Goal: Information Seeking & Learning: Learn about a topic

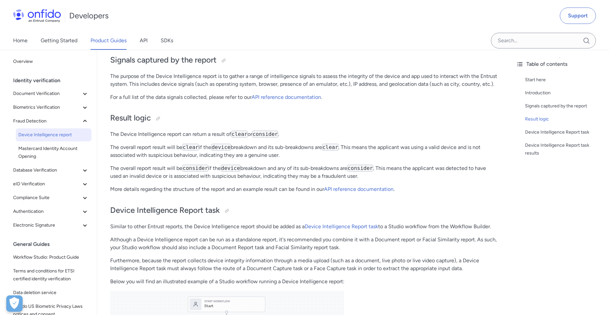
scroll to position [203, 0]
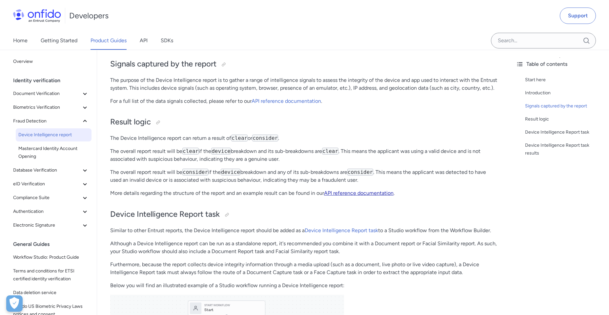
click at [351, 196] on link "API reference documentation" at bounding box center [358, 193] width 69 height 6
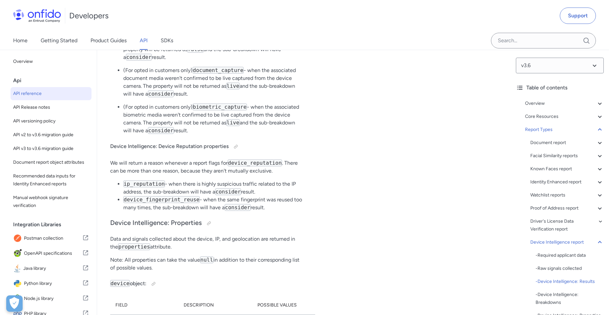
scroll to position [46881, 0]
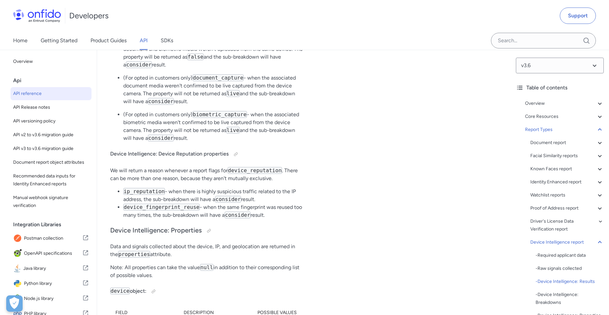
click at [315, 184] on div "Example Device Intelligence report object 1 HTTP/1.1 201 Created 2 Content-Type…" at bounding box center [405, 220] width 183 height 2838
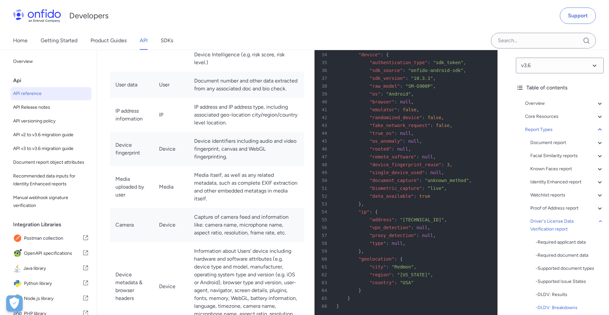
scroll to position [45897, 0]
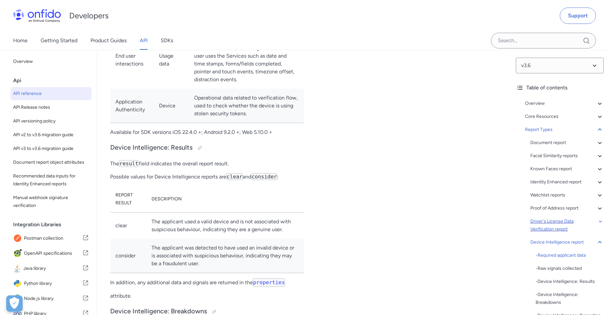
scroll to position [46264, 0]
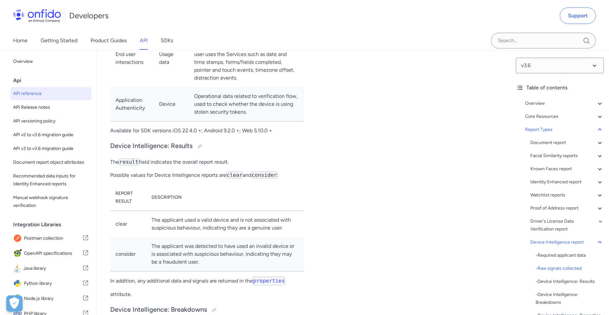
drag, startPoint x: 143, startPoint y: 246, endPoint x: 168, endPoint y: 258, distance: 27.1
drag, startPoint x: 168, startPoint y: 258, endPoint x: 130, endPoint y: 297, distance: 54.0
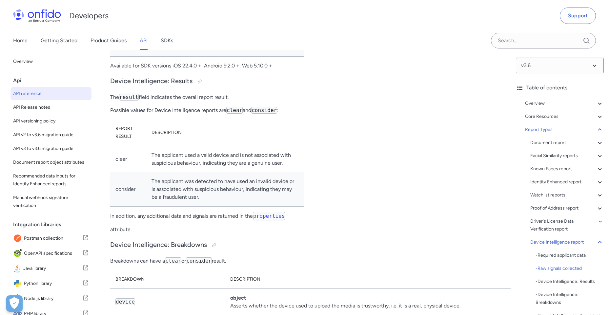
scroll to position [46330, 0]
drag, startPoint x: 188, startPoint y: 214, endPoint x: 208, endPoint y: 222, distance: 21.7
drag, startPoint x: 208, startPoint y: 222, endPoint x: 151, endPoint y: 276, distance: 78.1
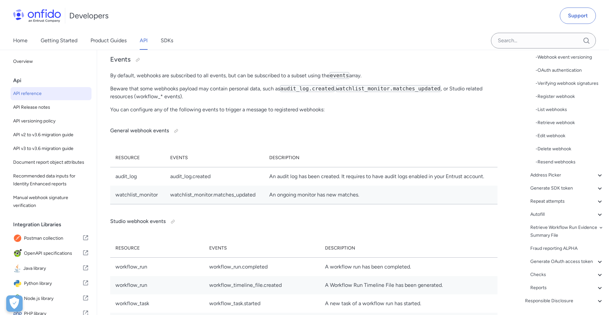
scroll to position [372, 0]
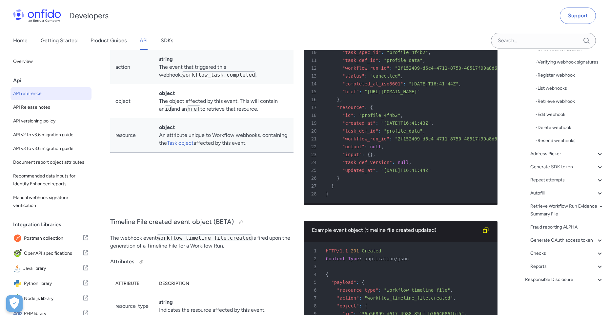
scroll to position [50029, 0]
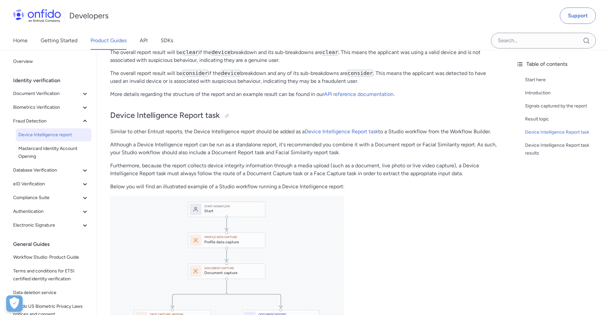
scroll to position [300, 0]
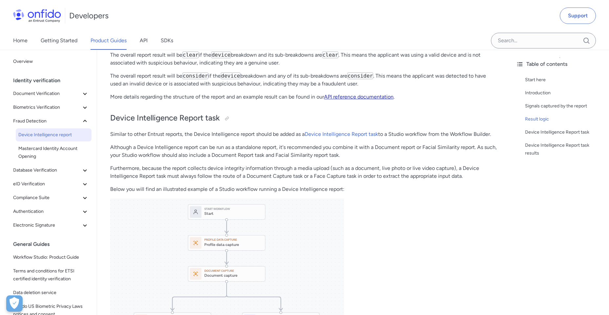
click at [349, 100] on link "API reference documentation" at bounding box center [358, 97] width 69 height 6
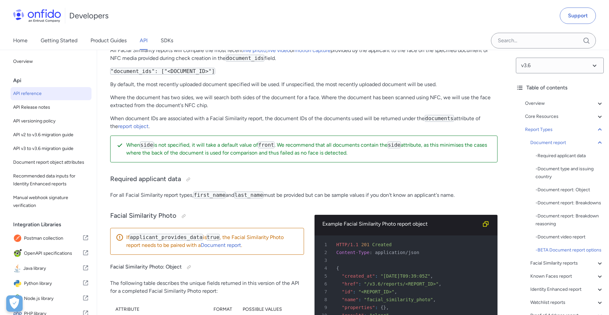
scroll to position [35946, 0]
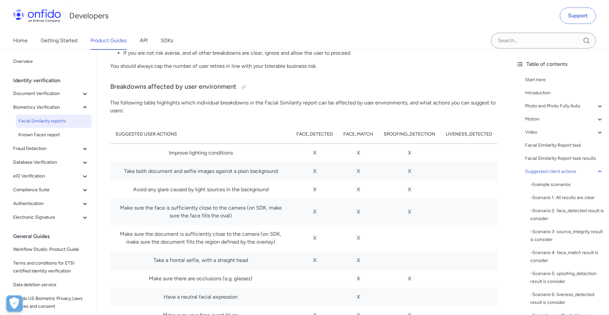
scroll to position [3646, 0]
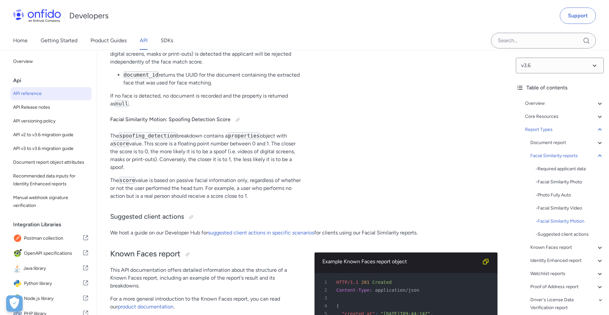
scroll to position [35578, 0]
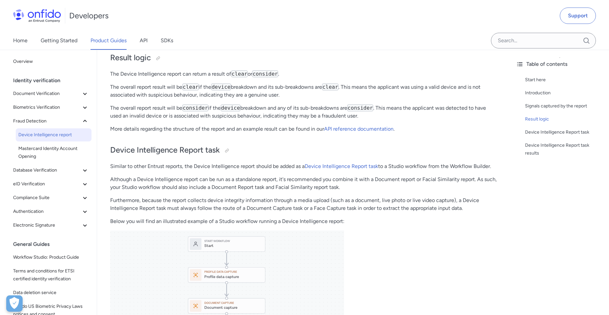
scroll to position [260, 0]
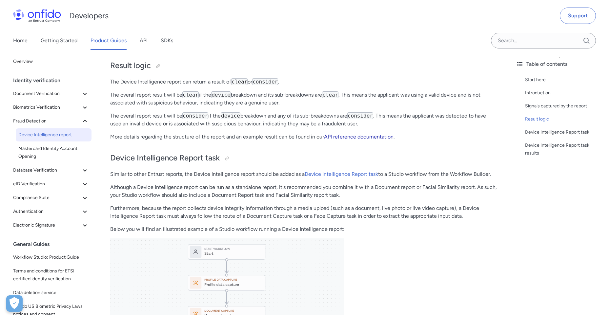
click at [347, 140] on link "API reference documentation" at bounding box center [358, 137] width 69 height 6
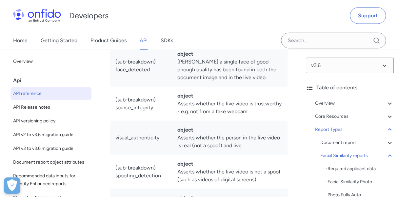
scroll to position [46174, 0]
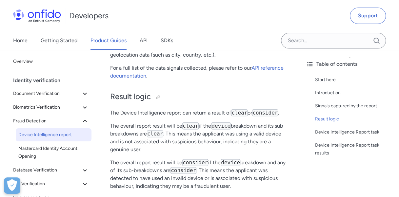
click at [124, 114] on p "The Device Intelligence report can return a result of clear or consider ." at bounding box center [198, 113] width 177 height 8
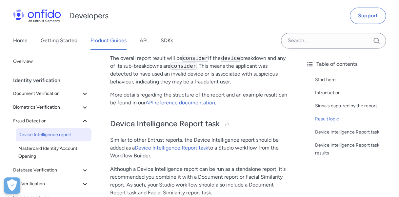
scroll to position [428, 0]
click at [182, 149] on link "Device Intelligence Report task" at bounding box center [171, 148] width 73 height 6
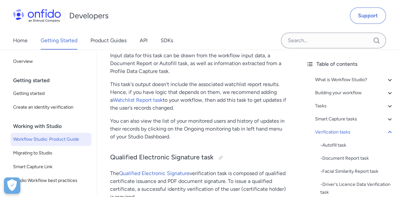
scroll to position [6839, 0]
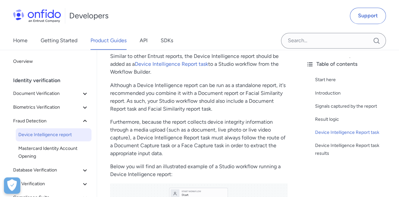
scroll to position [441, 0]
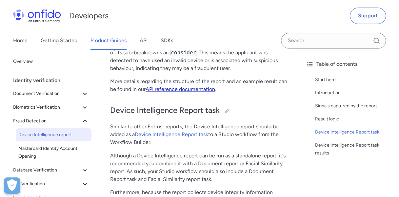
click at [171, 88] on link "API reference documentation" at bounding box center [180, 89] width 69 height 6
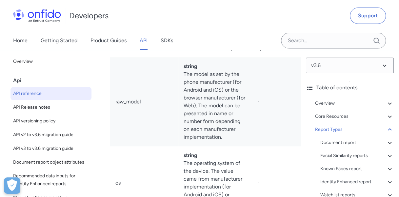
scroll to position [64705, 0]
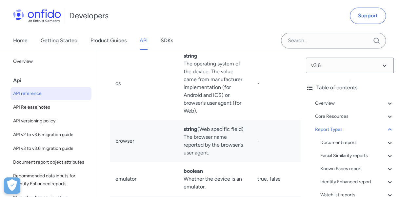
scroll to position [65213, 0]
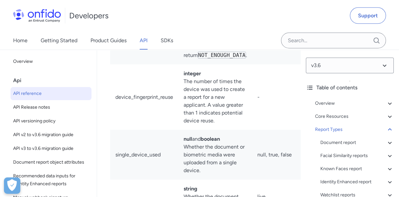
scroll to position [65291, 0]
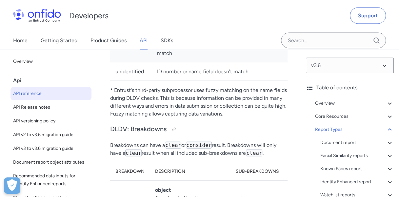
scroll to position [61640, 0]
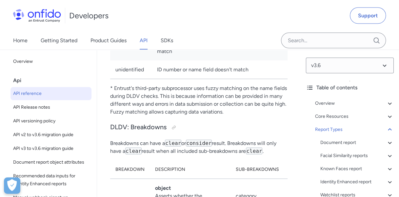
click at [172, 2] on div "Developers Support" at bounding box center [199, 15] width 399 height 31
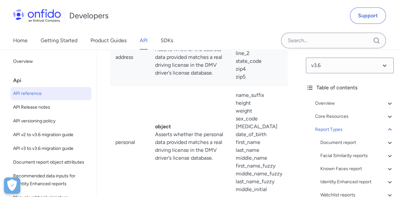
scroll to position [61850, 0]
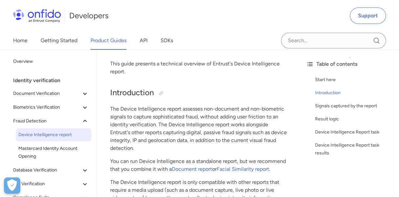
click at [186, 116] on p "The Device Intelligence report assesses non-document and non-biometric signals …" at bounding box center [198, 128] width 177 height 47
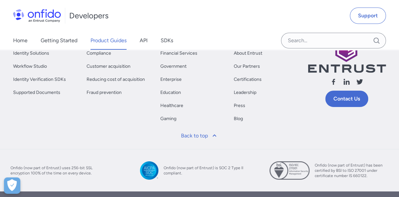
scroll to position [1057, 0]
